Goal: Information Seeking & Learning: Understand process/instructions

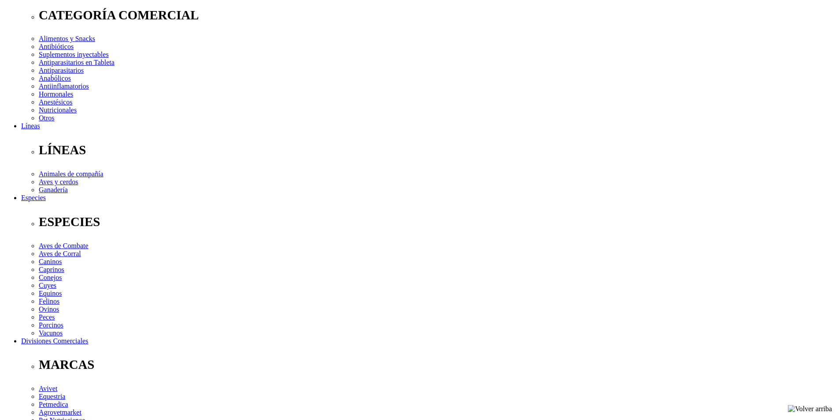
scroll to position [220, 0]
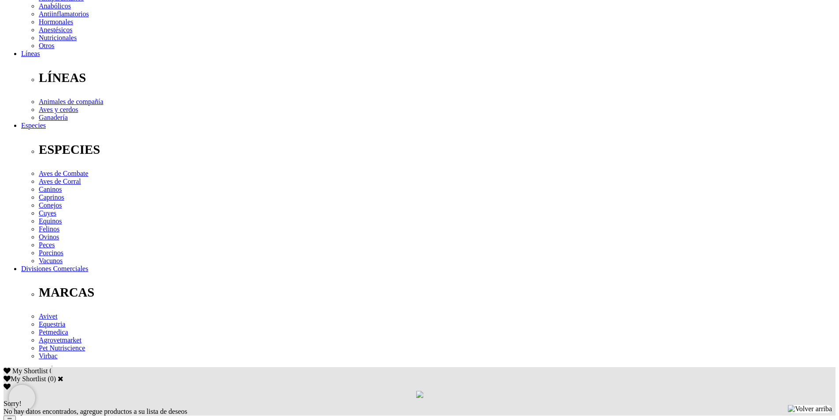
drag, startPoint x: 600, startPoint y: 247, endPoint x: 212, endPoint y: 258, distance: 387.5
copy p "Perros: De 10 a 20 kg: 5 mL"
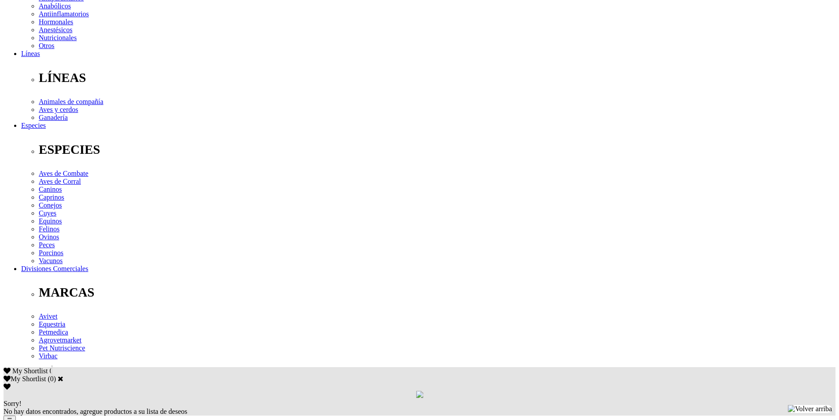
copy p "Perros: De 10 a 20 kg: 5 mL"
drag, startPoint x: 602, startPoint y: 247, endPoint x: 285, endPoint y: 256, distance: 317.8
copy p "Perros: De 10 a 20 kg: 5 mL, De 20 a 35 kg: 7.5 mL"
